Goal: Navigation & Orientation: Find specific page/section

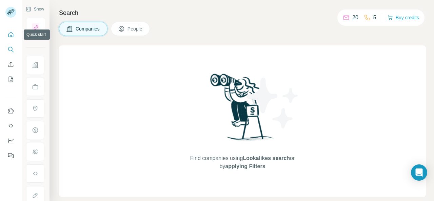
click at [10, 32] on icon "Quick start" at bounding box center [10, 34] width 5 height 5
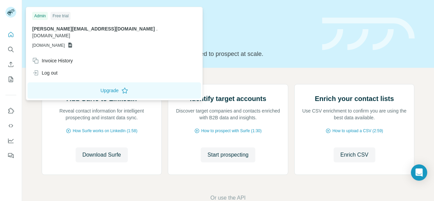
click at [12, 13] on icon at bounding box center [9, 14] width 5 height 4
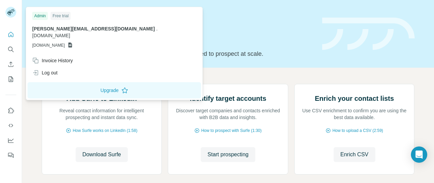
click at [173, 30] on div "Quick start Let’s prospect together Pick your starting point and we’ll provide …" at bounding box center [178, 34] width 272 height 50
click at [14, 12] on rect at bounding box center [10, 12] width 11 height 11
click at [13, 35] on icon "Quick start" at bounding box center [10, 34] width 5 height 5
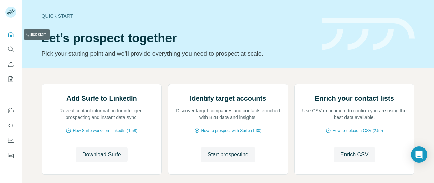
click at [9, 32] on icon "Quick start" at bounding box center [10, 34] width 7 height 7
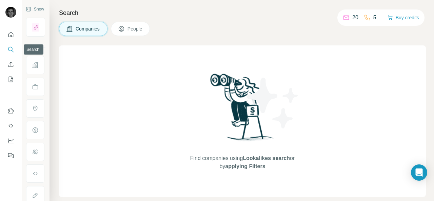
drag, startPoint x: 10, startPoint y: 35, endPoint x: 13, endPoint y: 65, distance: 30.7
click at [13, 65] on nav at bounding box center [10, 56] width 11 height 57
click at [11, 39] on button "Quick start" at bounding box center [10, 34] width 11 height 12
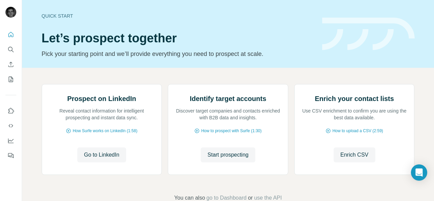
scroll to position [84, 0]
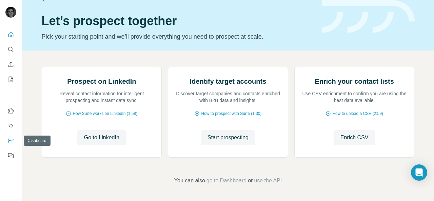
click at [10, 138] on icon "Dashboard" at bounding box center [10, 140] width 7 height 7
